Goal: Task Accomplishment & Management: Manage account settings

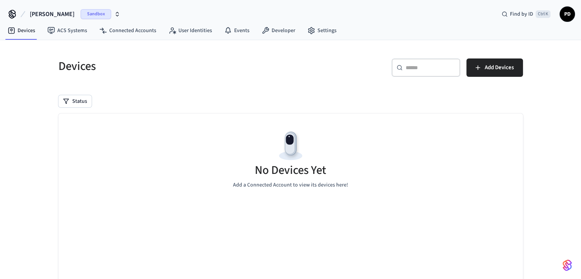
click at [81, 13] on span "Sandbox" at bounding box center [96, 14] width 31 height 10
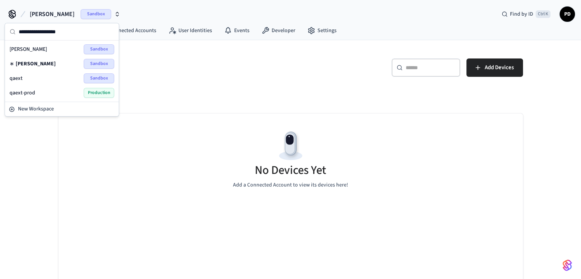
click at [64, 77] on div "qaext Sandbox" at bounding box center [62, 78] width 105 height 10
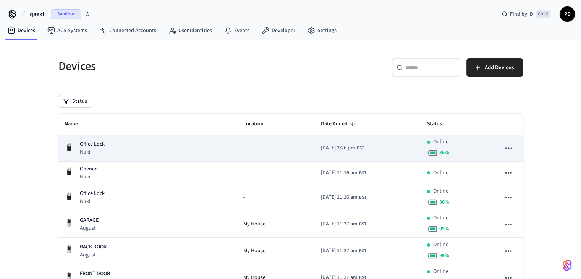
click at [357, 148] on span "BST" at bounding box center [360, 148] width 7 height 7
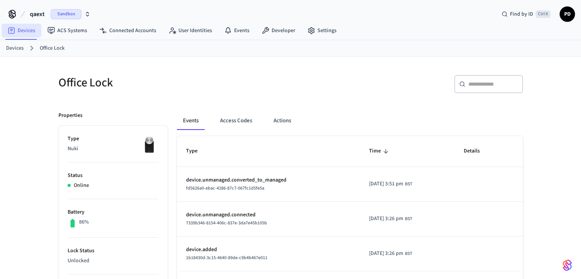
click at [23, 31] on link "Devices" at bounding box center [22, 31] width 40 height 14
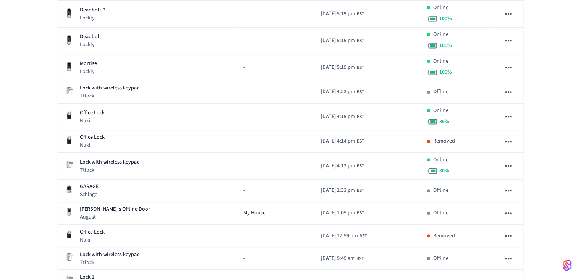
scroll to position [601, 0]
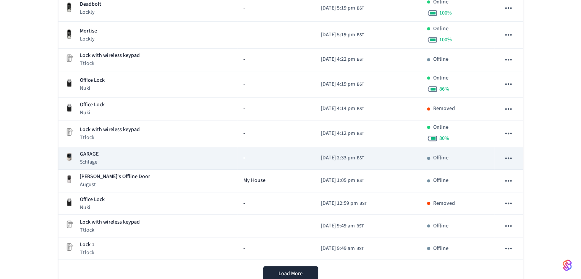
click at [165, 156] on div "GARAGE Schlage" at bounding box center [148, 158] width 167 height 16
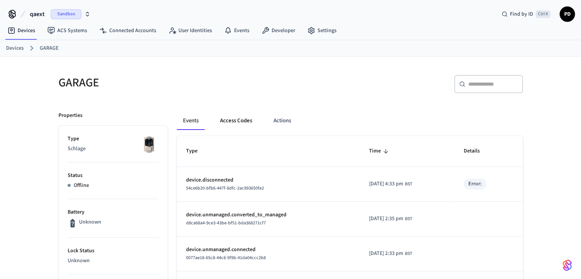
click at [243, 122] on button "Access Codes" at bounding box center [236, 121] width 44 height 18
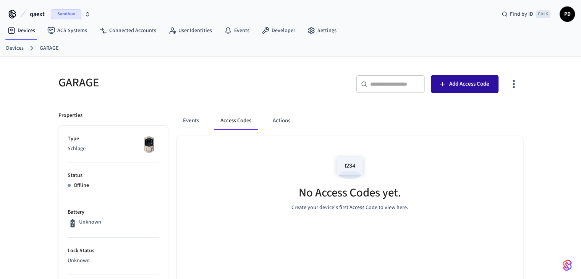
click at [477, 85] on span "Add Access Code" at bounding box center [470, 84] width 40 height 10
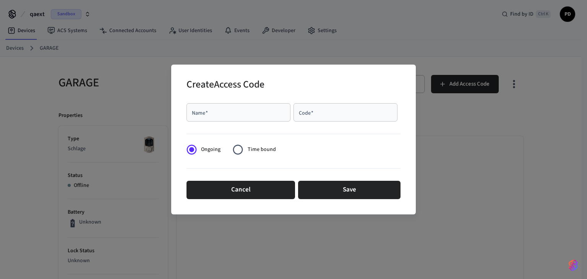
click at [232, 109] on input "Name   *" at bounding box center [238, 113] width 95 height 8
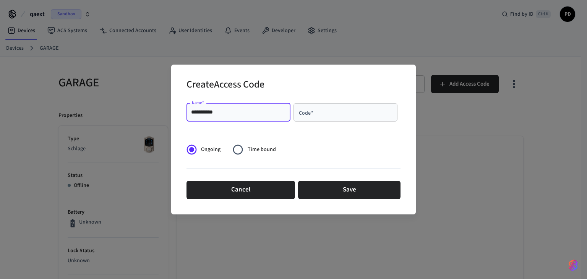
type input "**********"
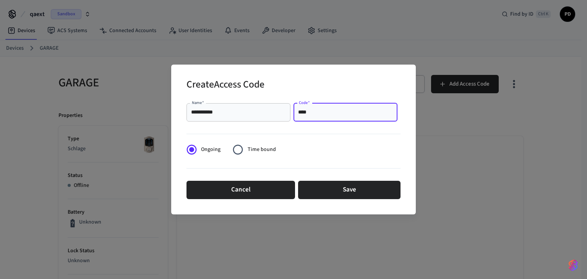
type input "****"
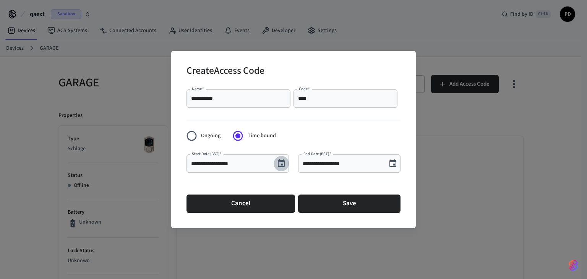
click at [287, 162] on button "Choose date, selected date is Oct 8, 2025" at bounding box center [281, 163] width 15 height 15
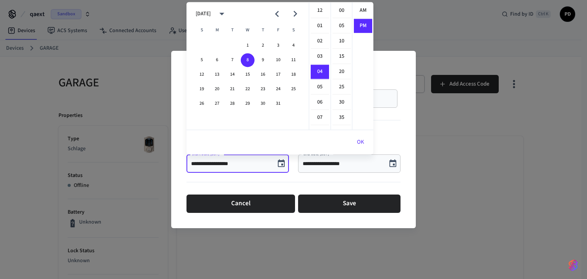
scroll to position [14, 0]
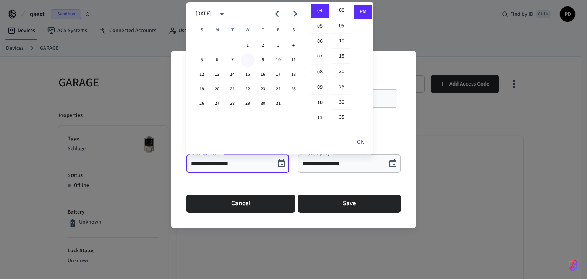
click at [248, 58] on button "8" at bounding box center [248, 60] width 14 height 14
click at [320, 13] on li "04" at bounding box center [320, 11] width 18 height 15
click at [326, 169] on div "**********" at bounding box center [349, 163] width 102 height 18
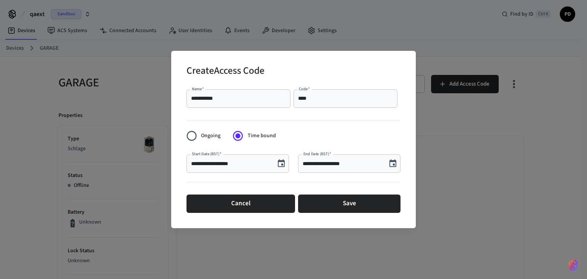
click at [336, 165] on input "**********" at bounding box center [343, 164] width 80 height 8
click at [397, 166] on icon "Choose date, selected date is Oct 8, 2025" at bounding box center [392, 163] width 9 height 9
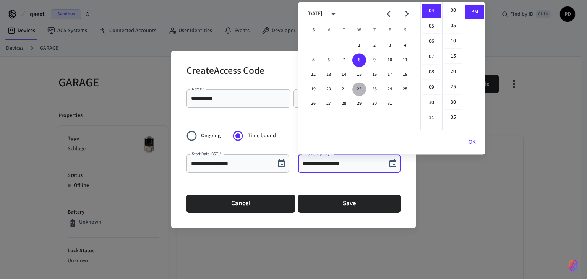
click at [356, 86] on button "22" at bounding box center [359, 89] width 14 height 14
type input "**********"
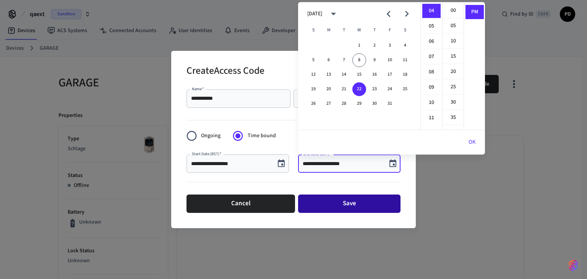
click at [354, 196] on button "Save" at bounding box center [349, 204] width 102 height 18
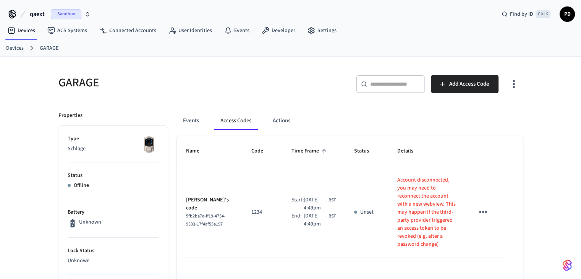
click at [479, 206] on icon "sticky table" at bounding box center [483, 212] width 12 height 12
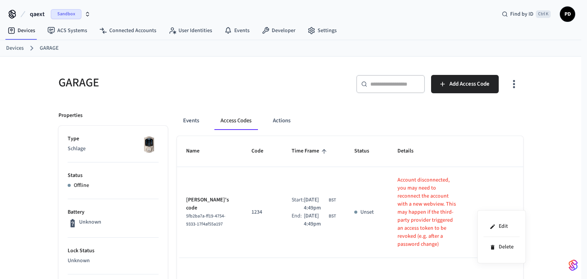
click at [497, 191] on div at bounding box center [293, 139] width 587 height 279
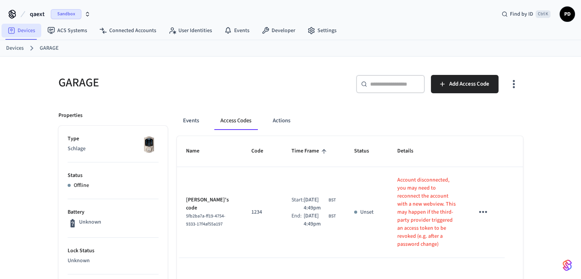
click at [28, 35] on link "Devices" at bounding box center [22, 31] width 40 height 14
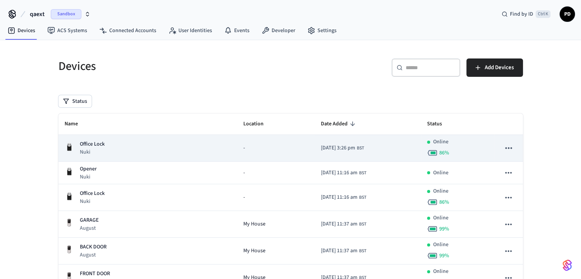
click at [99, 147] on p "Office Lock" at bounding box center [92, 144] width 25 height 8
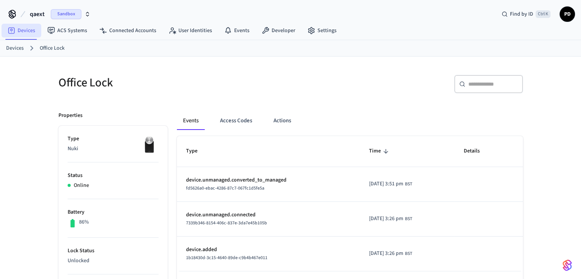
click at [35, 34] on link "Devices" at bounding box center [22, 31] width 40 height 14
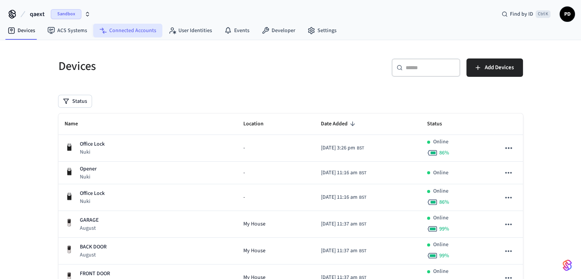
click at [138, 33] on link "Connected Accounts" at bounding box center [127, 31] width 69 height 14
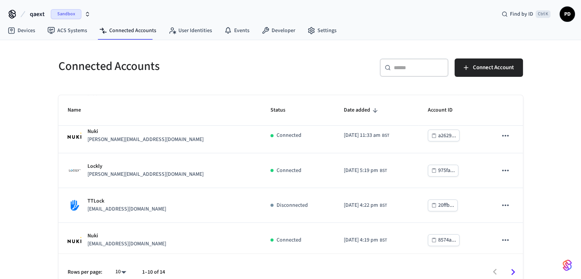
scroll to position [145, 0]
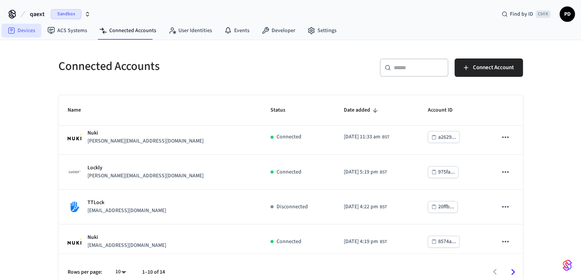
click at [27, 33] on link "Devices" at bounding box center [22, 31] width 40 height 14
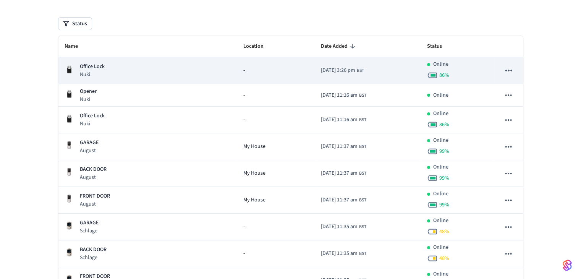
scroll to position [78, 0]
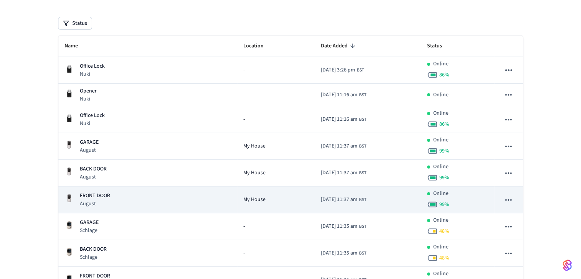
click at [143, 204] on div "FRONT DOOR August" at bounding box center [148, 200] width 167 height 16
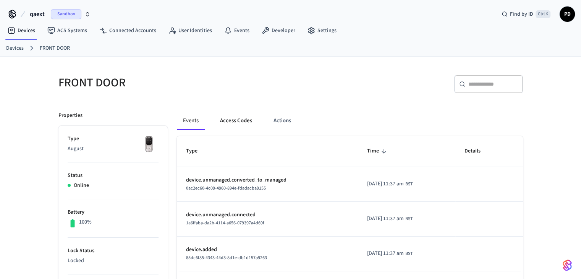
click at [245, 120] on button "Access Codes" at bounding box center [236, 121] width 44 height 18
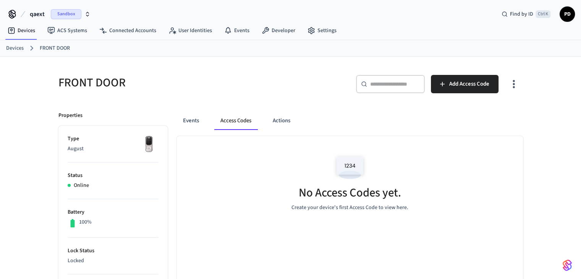
click at [469, 72] on div "​ ​ Add Access Code" at bounding box center [404, 83] width 237 height 34
click at [474, 85] on span "Add Access Code" at bounding box center [470, 84] width 40 height 10
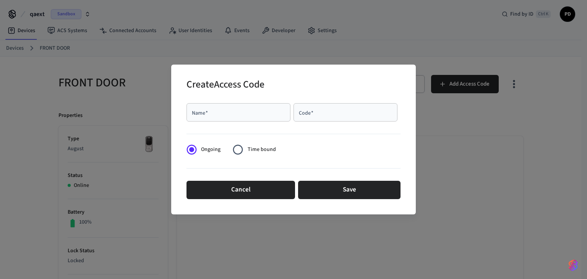
click at [218, 118] on div "Name   *" at bounding box center [239, 112] width 104 height 18
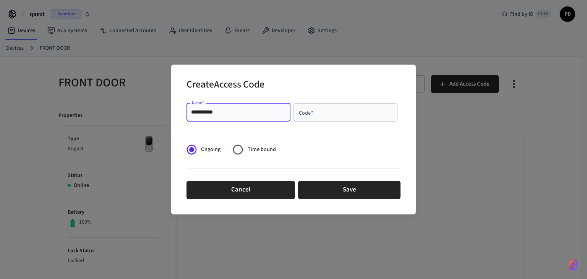
type input "**********"
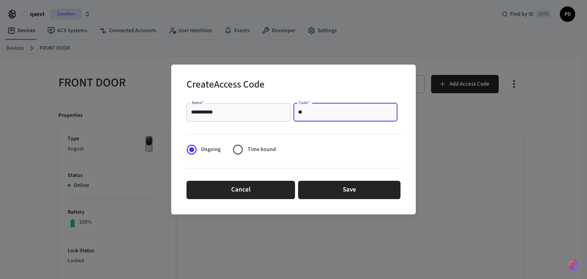
type input "*"
type input "****"
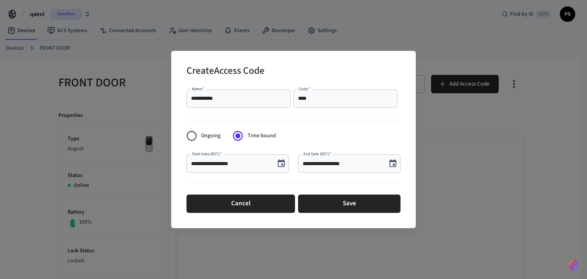
click at [253, 164] on input "**********" at bounding box center [231, 164] width 80 height 8
type input "**********"
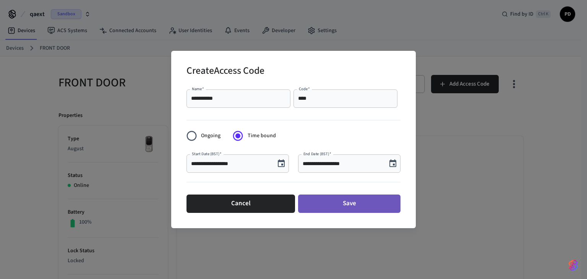
click at [343, 208] on button "Save" at bounding box center [349, 204] width 102 height 18
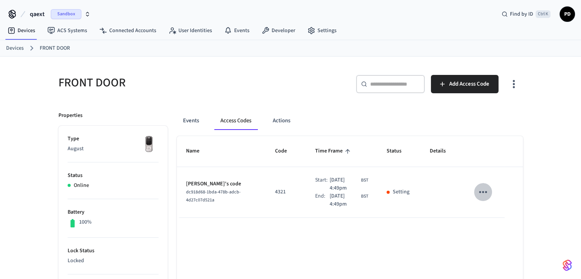
click at [487, 191] on icon "sticky table" at bounding box center [483, 192] width 8 height 2
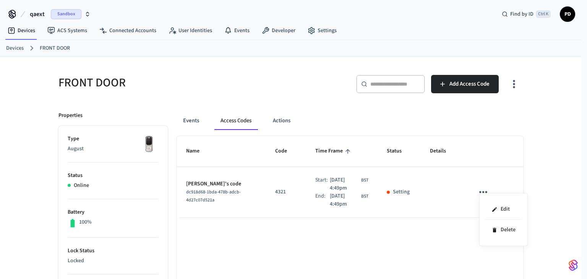
click at [557, 176] on div at bounding box center [293, 139] width 587 height 279
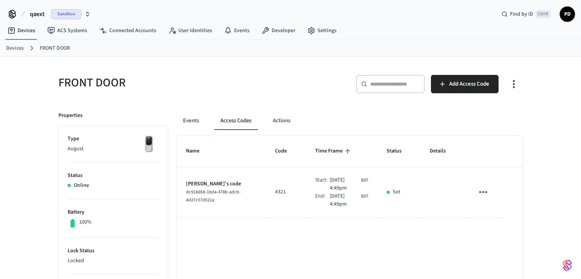
click at [486, 187] on icon "sticky table" at bounding box center [483, 192] width 12 height 12
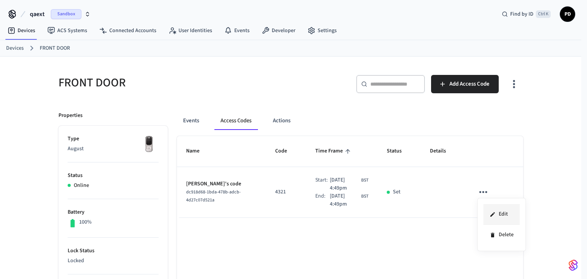
click at [502, 214] on li "Edit" at bounding box center [502, 214] width 36 height 21
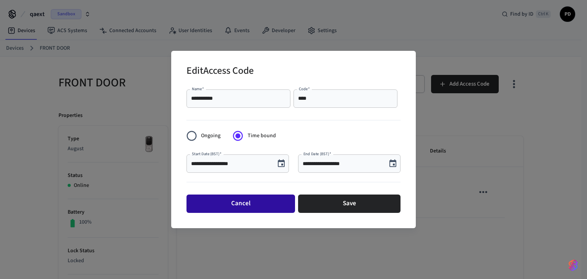
click at [290, 204] on button "Cancel" at bounding box center [241, 204] width 109 height 18
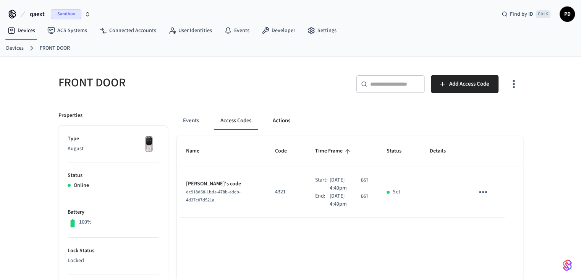
click at [268, 115] on button "Actions" at bounding box center [282, 121] width 30 height 18
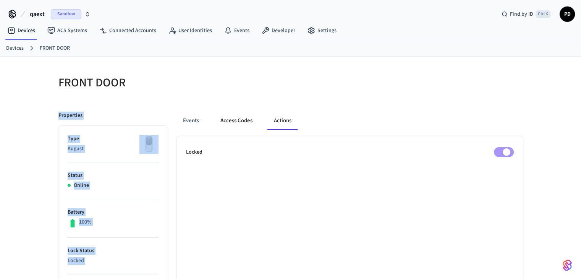
drag, startPoint x: 374, startPoint y: 97, endPoint x: 250, endPoint y: 126, distance: 126.9
click at [250, 126] on button "Access Codes" at bounding box center [236, 121] width 44 height 18
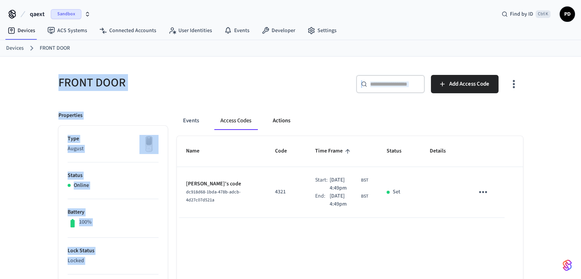
click at [281, 123] on button "Actions" at bounding box center [282, 121] width 30 height 18
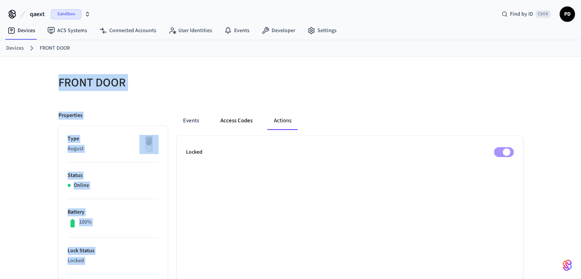
click at [237, 124] on button "Access Codes" at bounding box center [236, 121] width 44 height 18
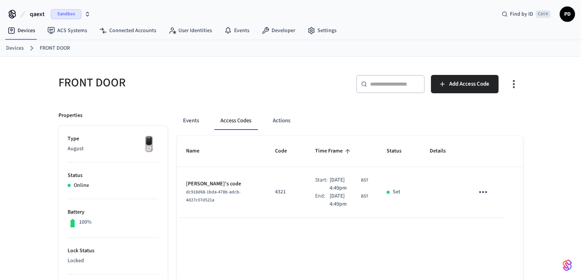
click at [390, 191] on div "sticky table" at bounding box center [388, 192] width 3 height 3
click at [407, 192] on div "Set" at bounding box center [399, 192] width 25 height 8
click at [475, 195] on button "sticky table" at bounding box center [483, 192] width 18 height 18
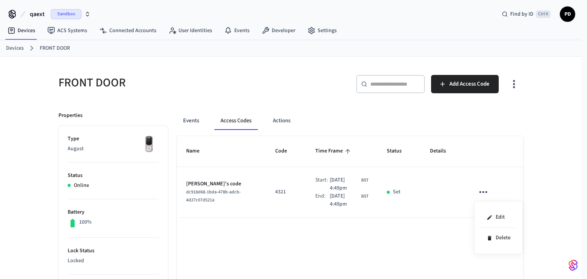
click at [515, 86] on div at bounding box center [293, 139] width 587 height 279
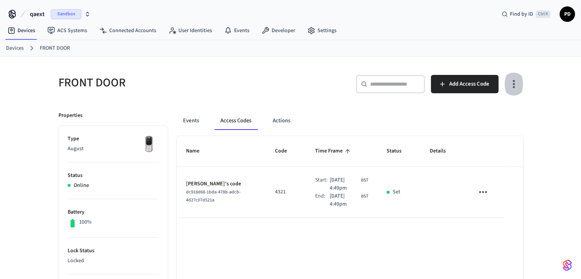
click at [510, 83] on icon "button" at bounding box center [514, 84] width 12 height 12
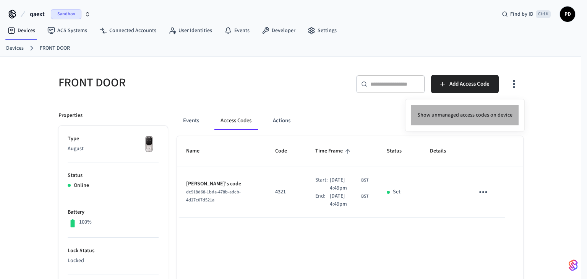
click at [497, 115] on li "Show unmanaged access codes on device" at bounding box center [464, 115] width 107 height 20
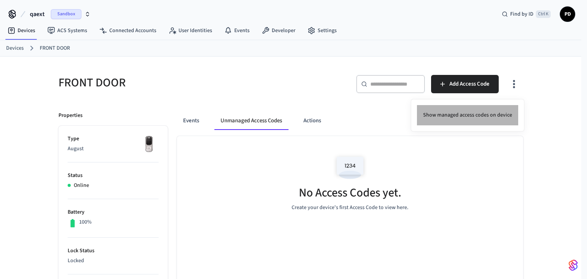
click at [488, 112] on li "Show managed access codes on device" at bounding box center [467, 115] width 101 height 20
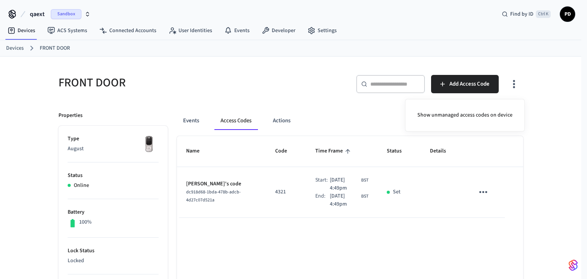
click at [131, 31] on div at bounding box center [293, 139] width 587 height 279
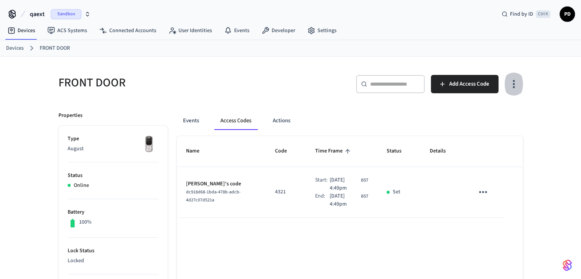
click at [479, 199] on button "sticky table" at bounding box center [483, 192] width 18 height 18
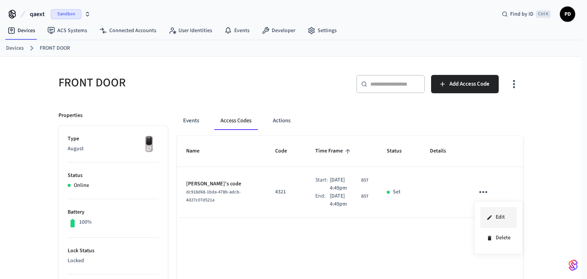
click at [503, 218] on li "Edit" at bounding box center [499, 217] width 36 height 21
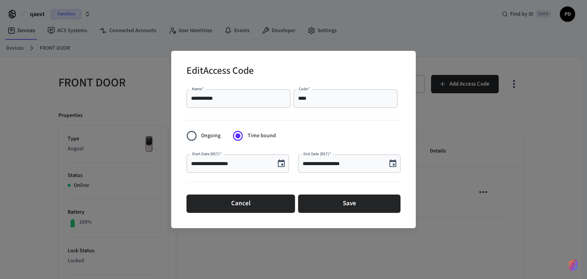
click at [279, 170] on button "Choose date, selected date is Oct 8, 2025" at bounding box center [281, 163] width 15 height 15
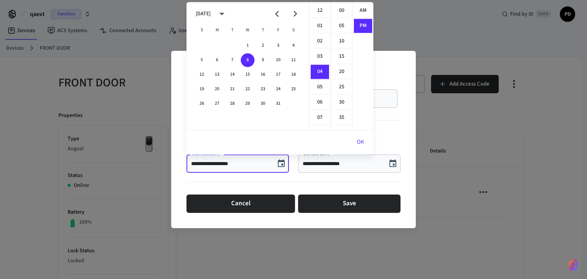
scroll to position [14, 0]
click at [362, 167] on input "**********" at bounding box center [343, 164] width 80 height 8
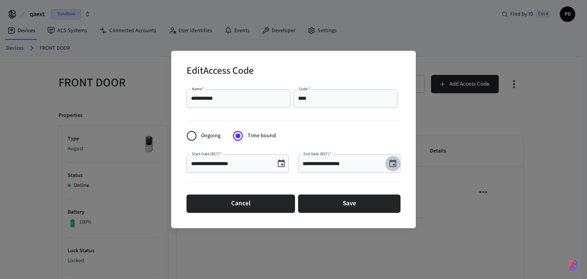
click at [391, 167] on icon "Choose date, selected date is Oct 10, 2025" at bounding box center [393, 163] width 7 height 8
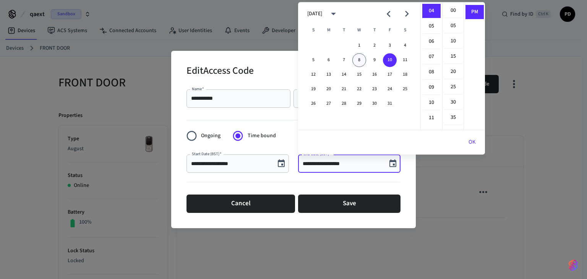
click at [365, 61] on button "8" at bounding box center [359, 60] width 14 height 14
click at [337, 160] on input "**********" at bounding box center [343, 164] width 80 height 8
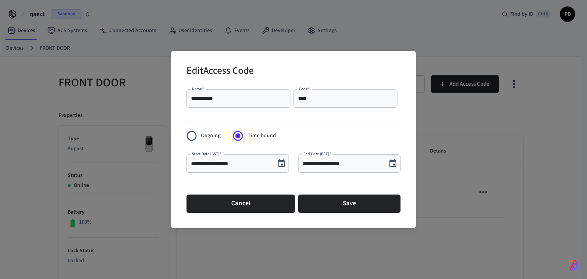
click at [332, 165] on input "**********" at bounding box center [343, 164] width 80 height 8
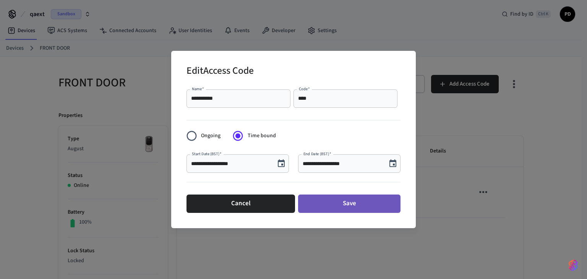
click at [346, 210] on button "Save" at bounding box center [349, 204] width 102 height 18
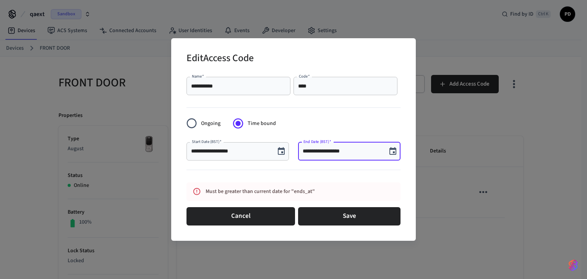
click at [339, 149] on input "**********" at bounding box center [343, 152] width 80 height 8
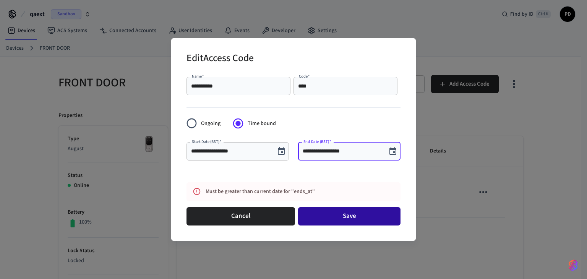
type input "**********"
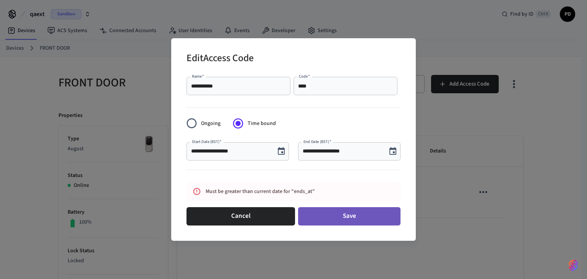
click at [344, 218] on button "Save" at bounding box center [349, 216] width 102 height 18
